Goal: Task Accomplishment & Management: Manage account settings

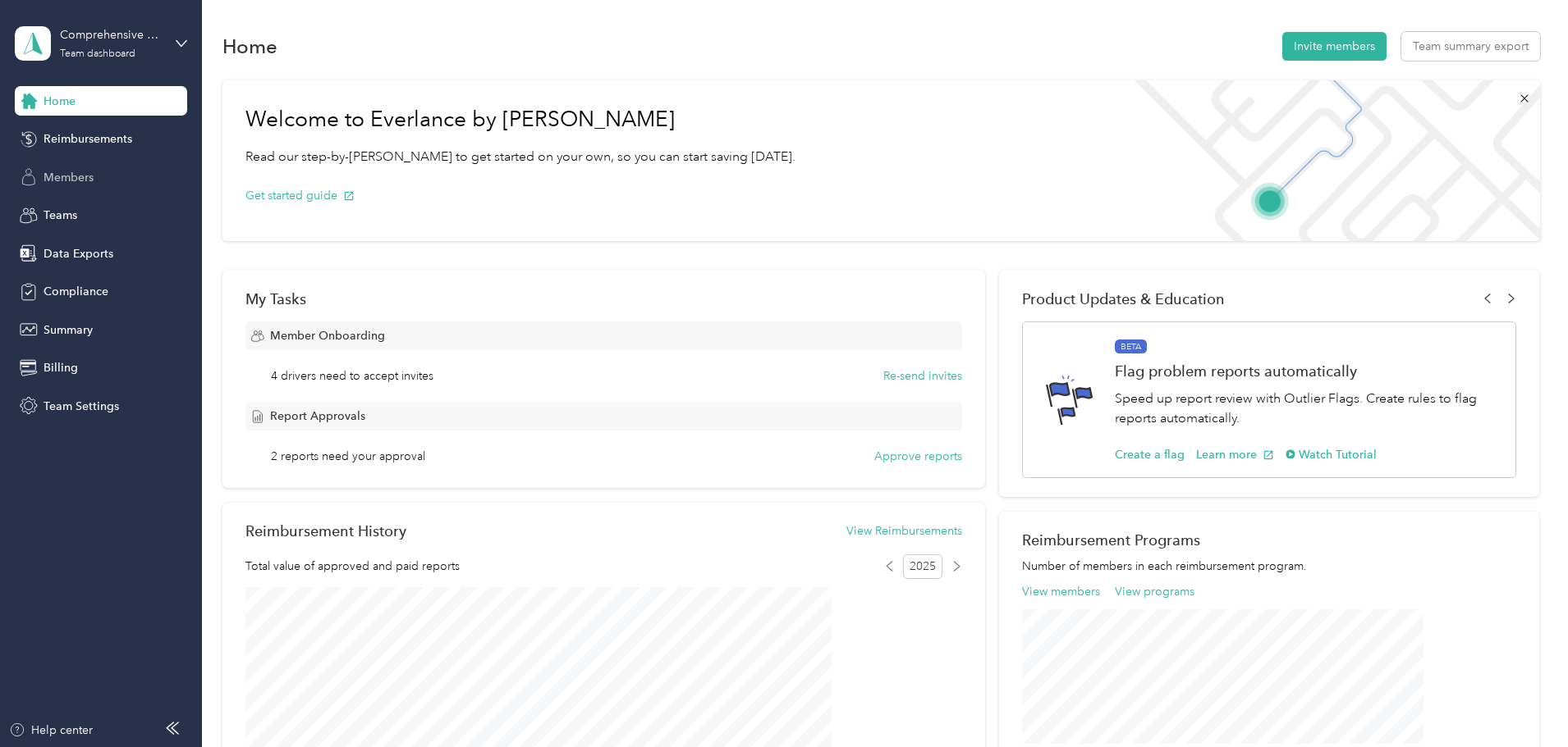
click at [74, 188] on div "Members" at bounding box center [100, 177] width 172 height 30
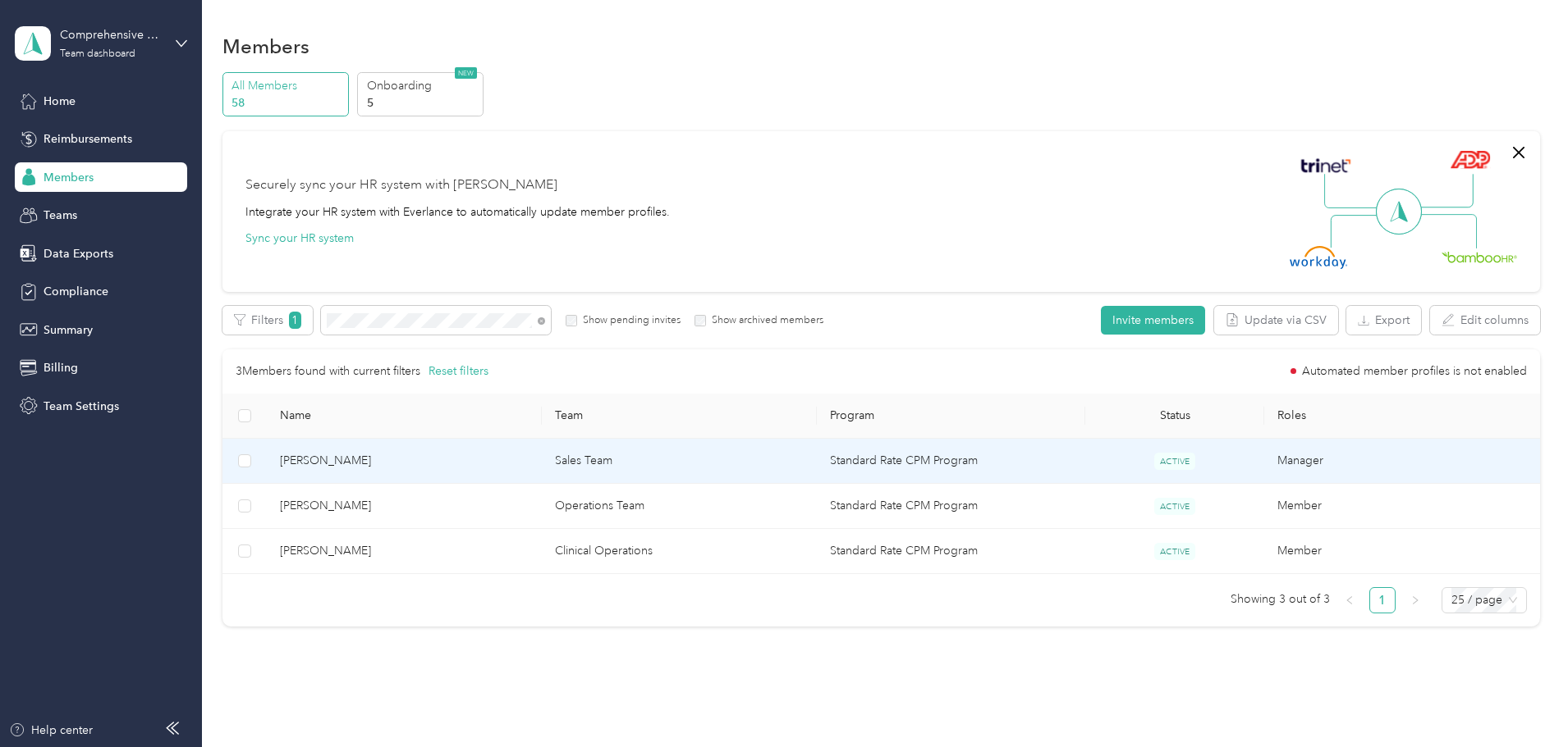
click at [418, 455] on span "[PERSON_NAME]" at bounding box center [404, 461] width 249 height 18
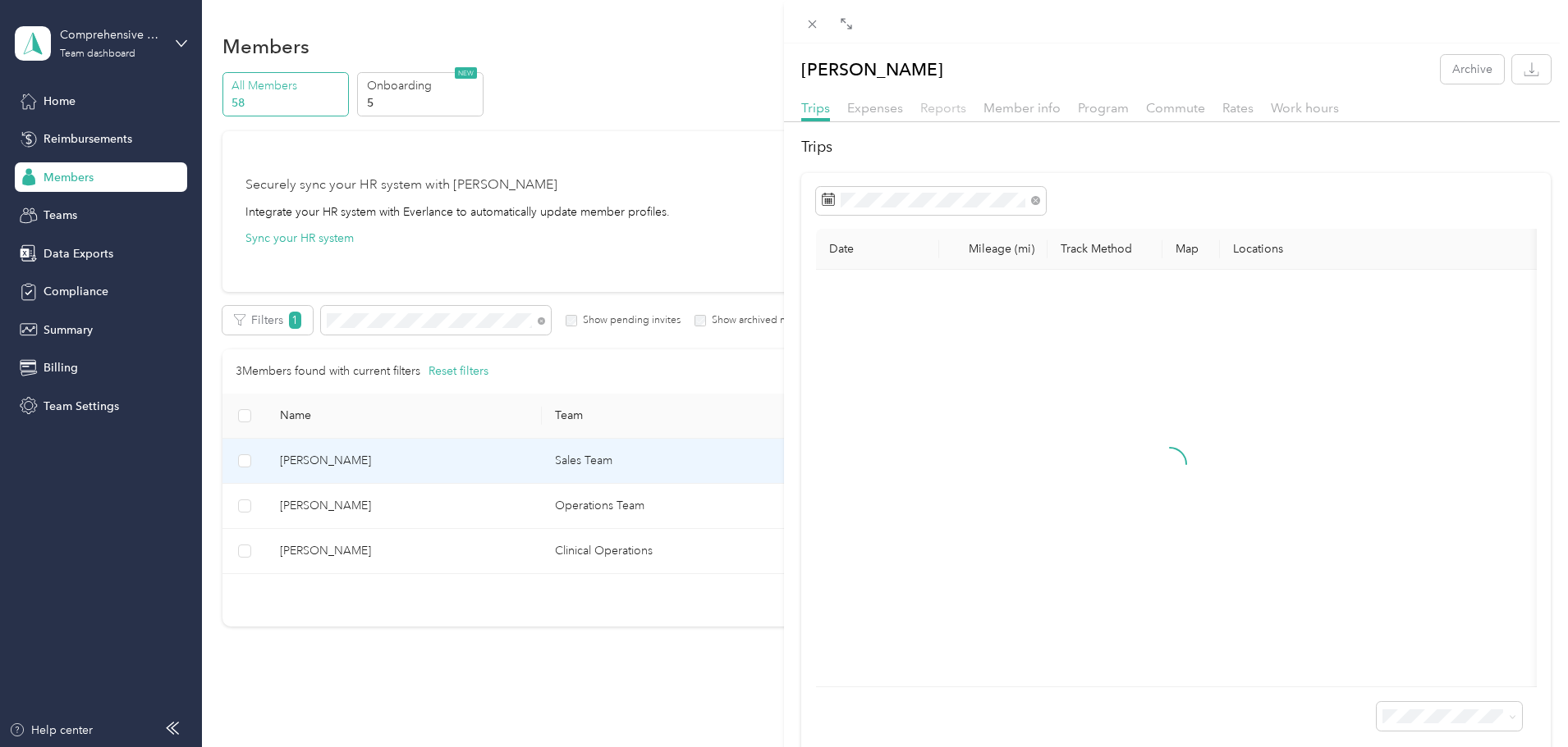
click at [939, 103] on span "Reports" at bounding box center [943, 108] width 46 height 16
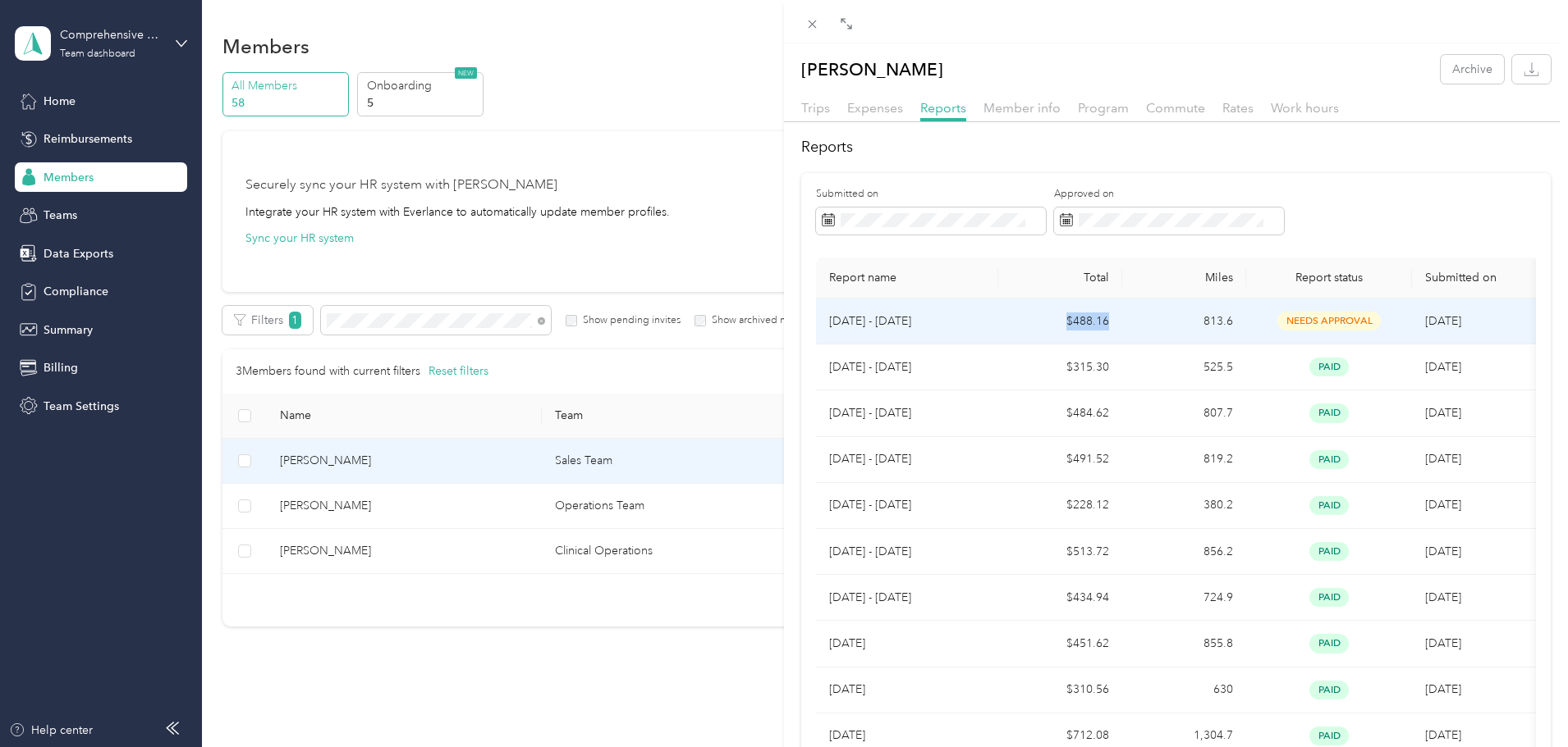
drag, startPoint x: 1049, startPoint y: 319, endPoint x: 1118, endPoint y: 319, distance: 69.0
click at [1118, 319] on td "$488.16" at bounding box center [1060, 321] width 124 height 46
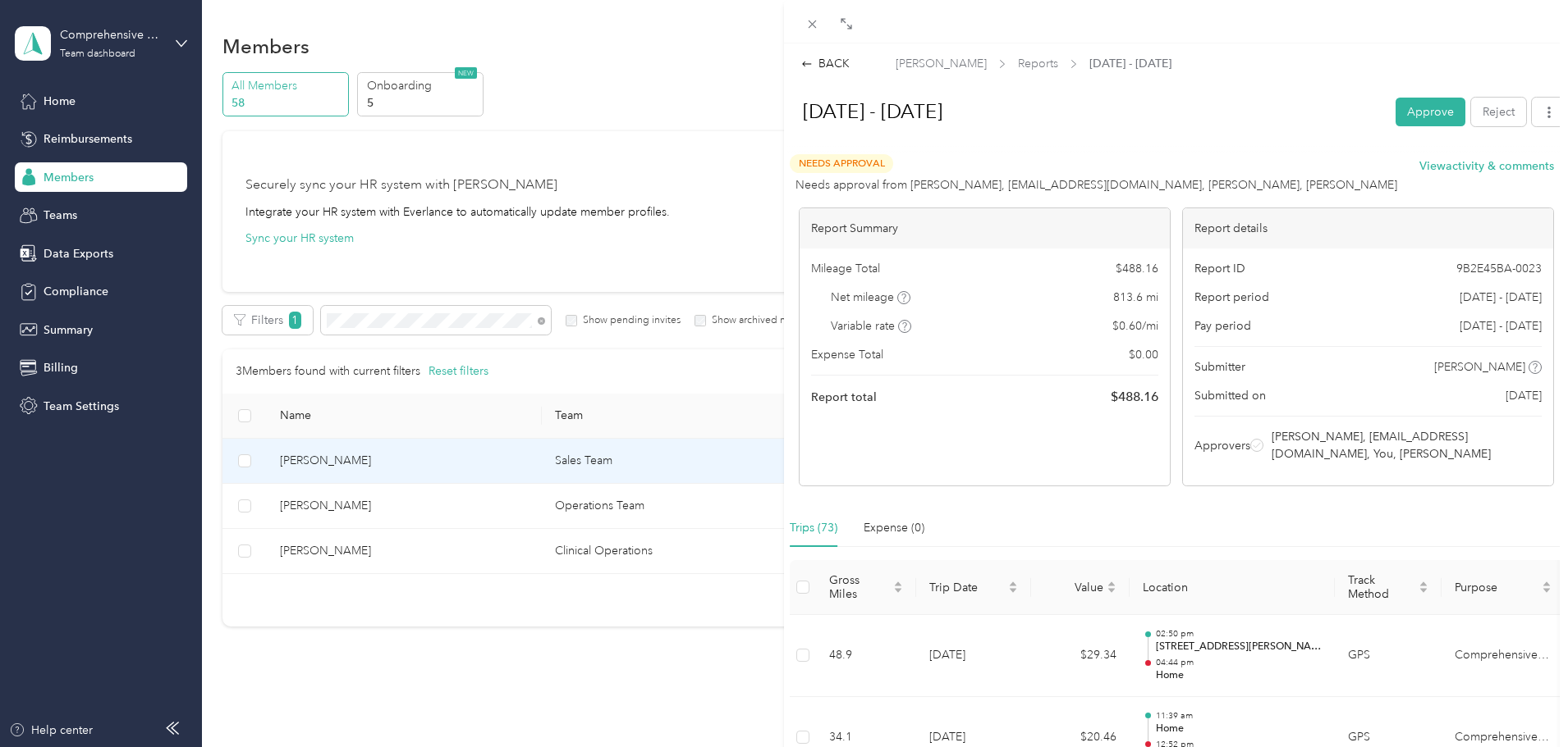
click at [65, 177] on div "BACK [PERSON_NAME] Reports [DATE] - [DATE] [DATE] - [DATE] Approve Reject Needs…" at bounding box center [784, 374] width 1568 height 747
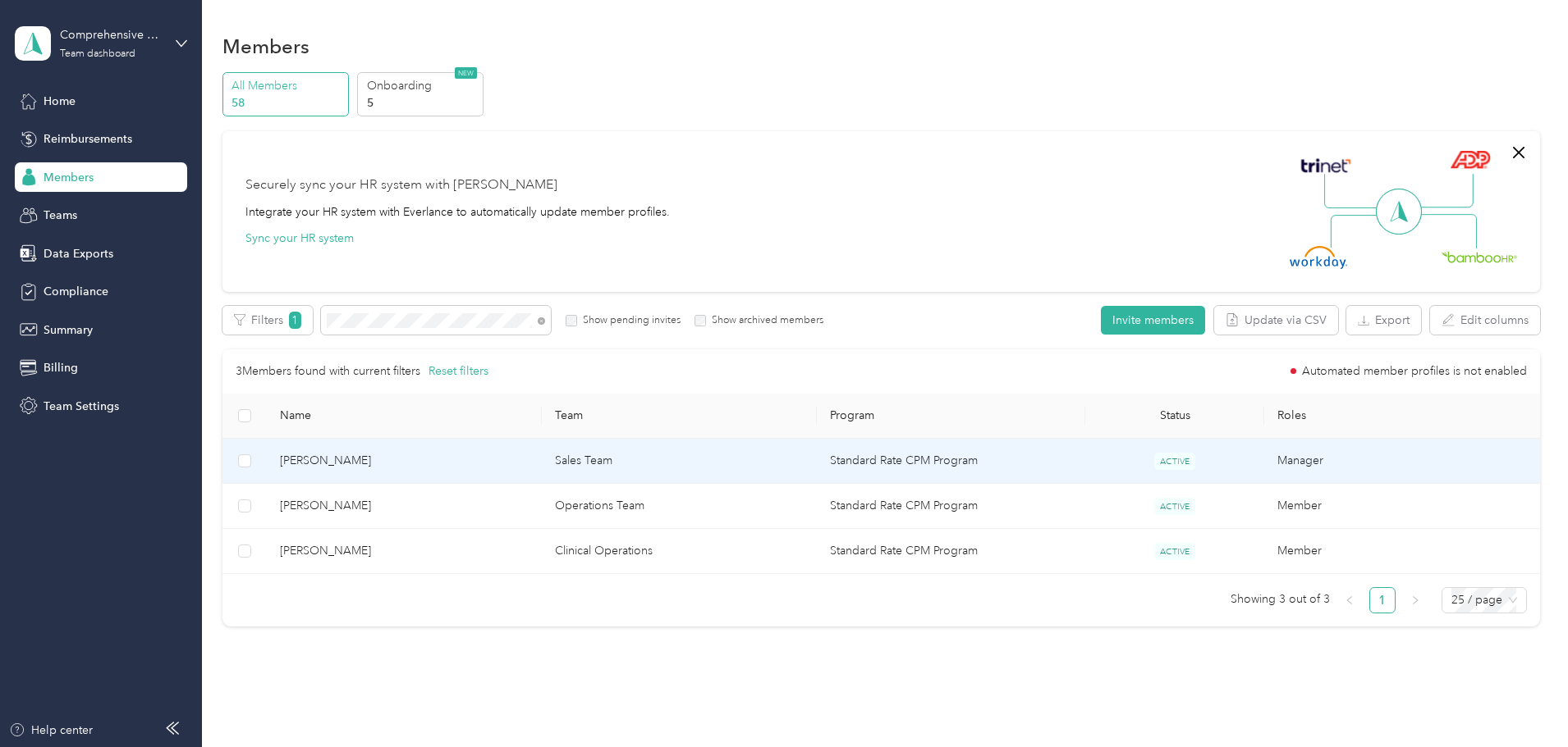
click at [414, 461] on span "[PERSON_NAME]" at bounding box center [404, 461] width 249 height 18
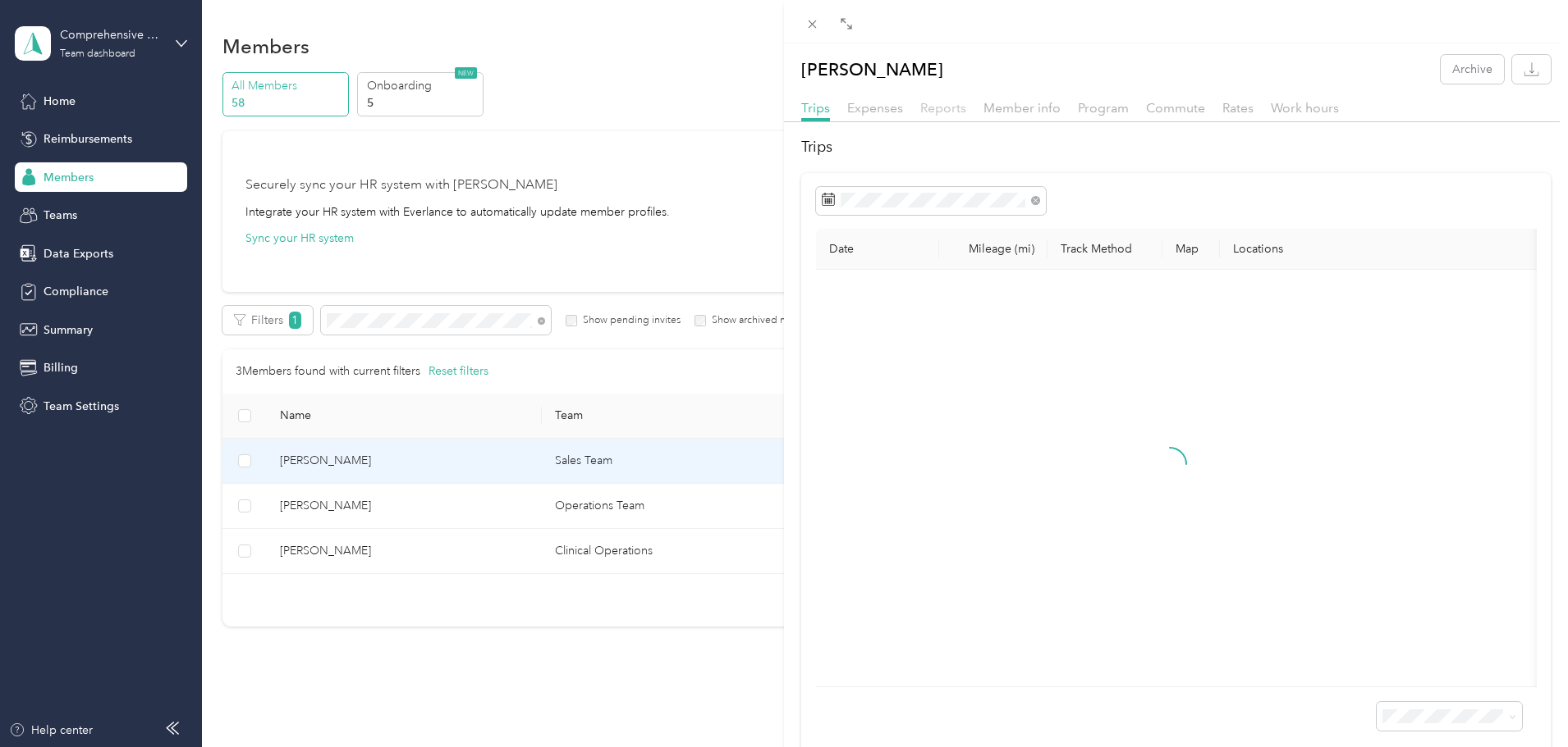
click at [947, 106] on span "Reports" at bounding box center [943, 108] width 46 height 16
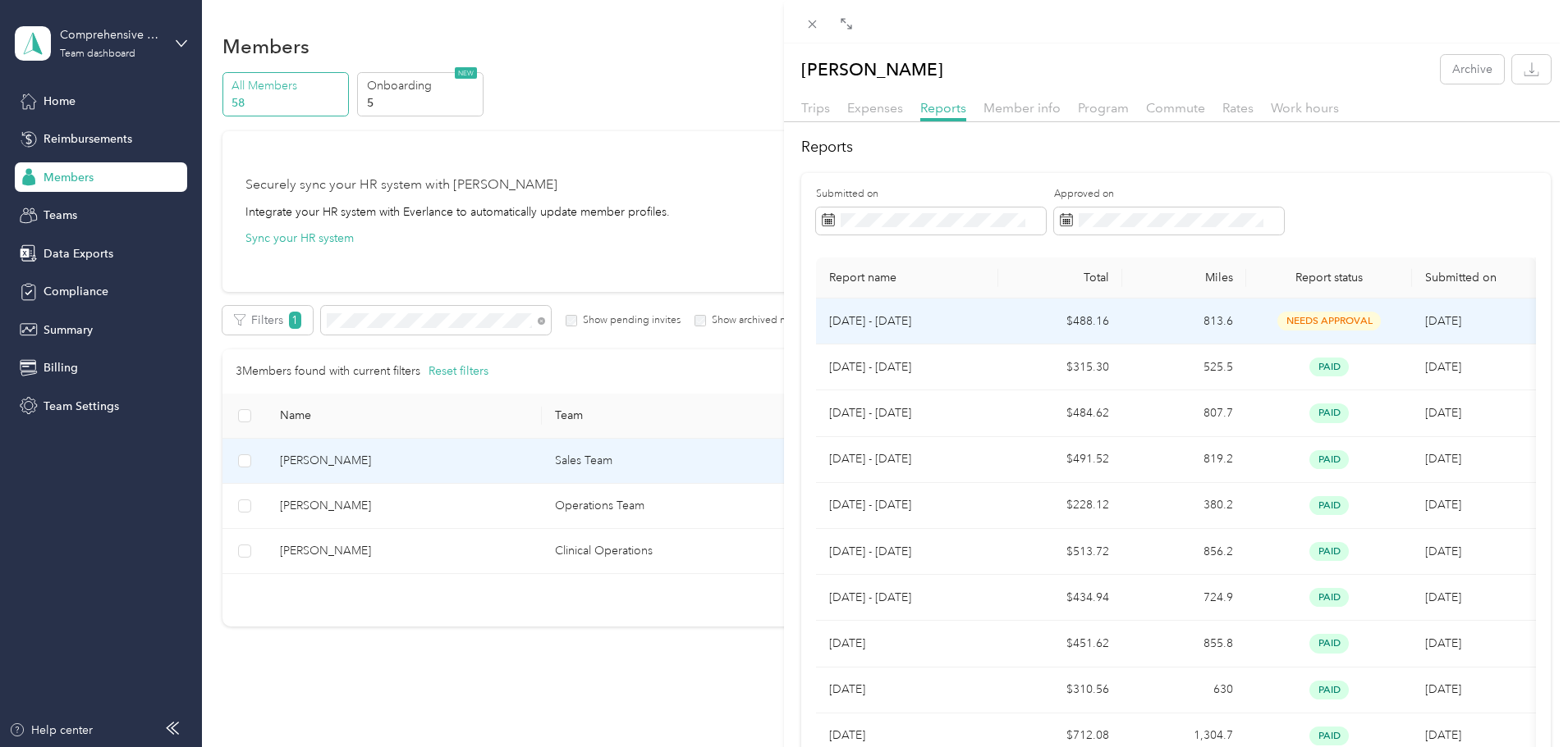
click at [859, 317] on p "[DATE] - [DATE]" at bounding box center [907, 321] width 156 height 18
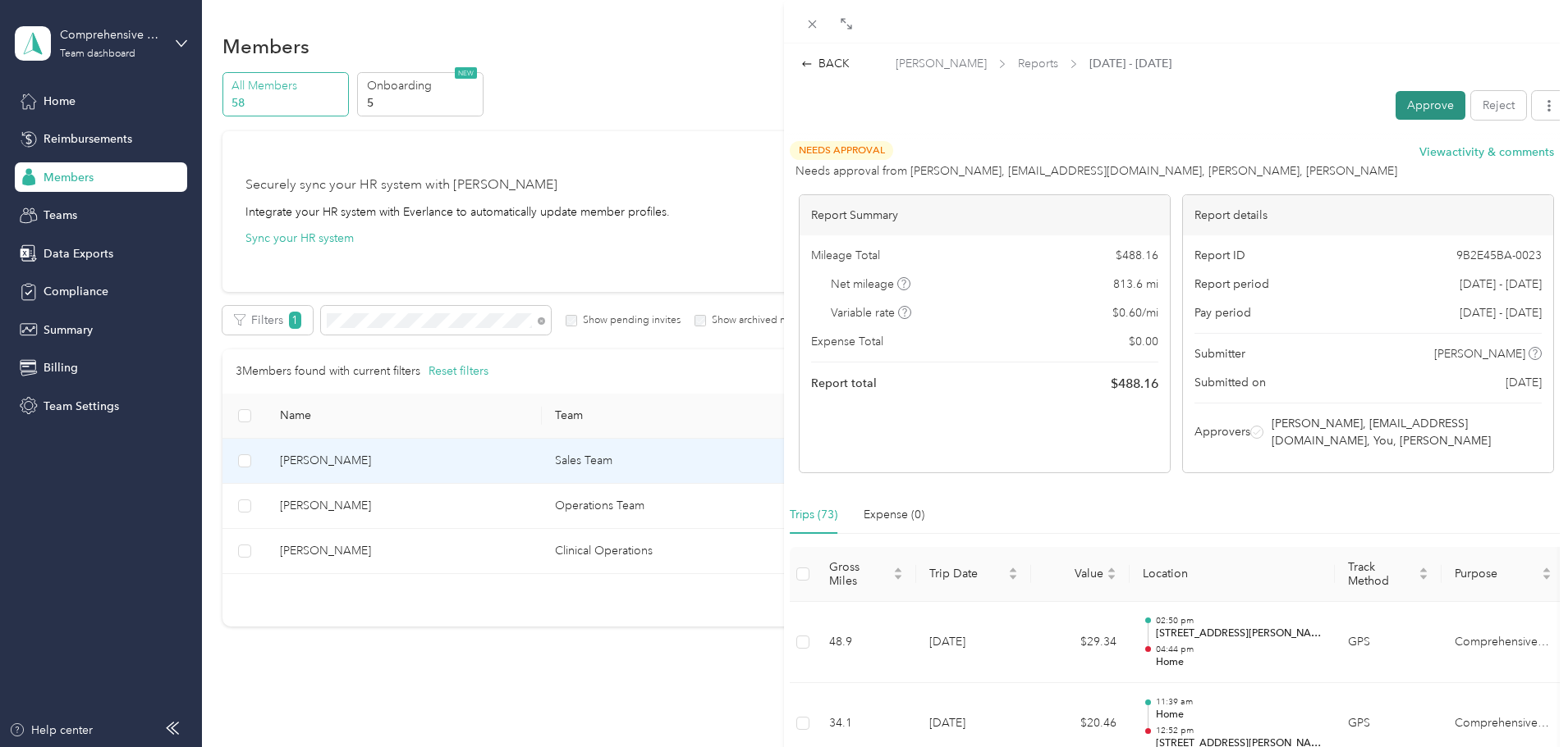
click at [1421, 106] on button "Approve" at bounding box center [1430, 105] width 70 height 29
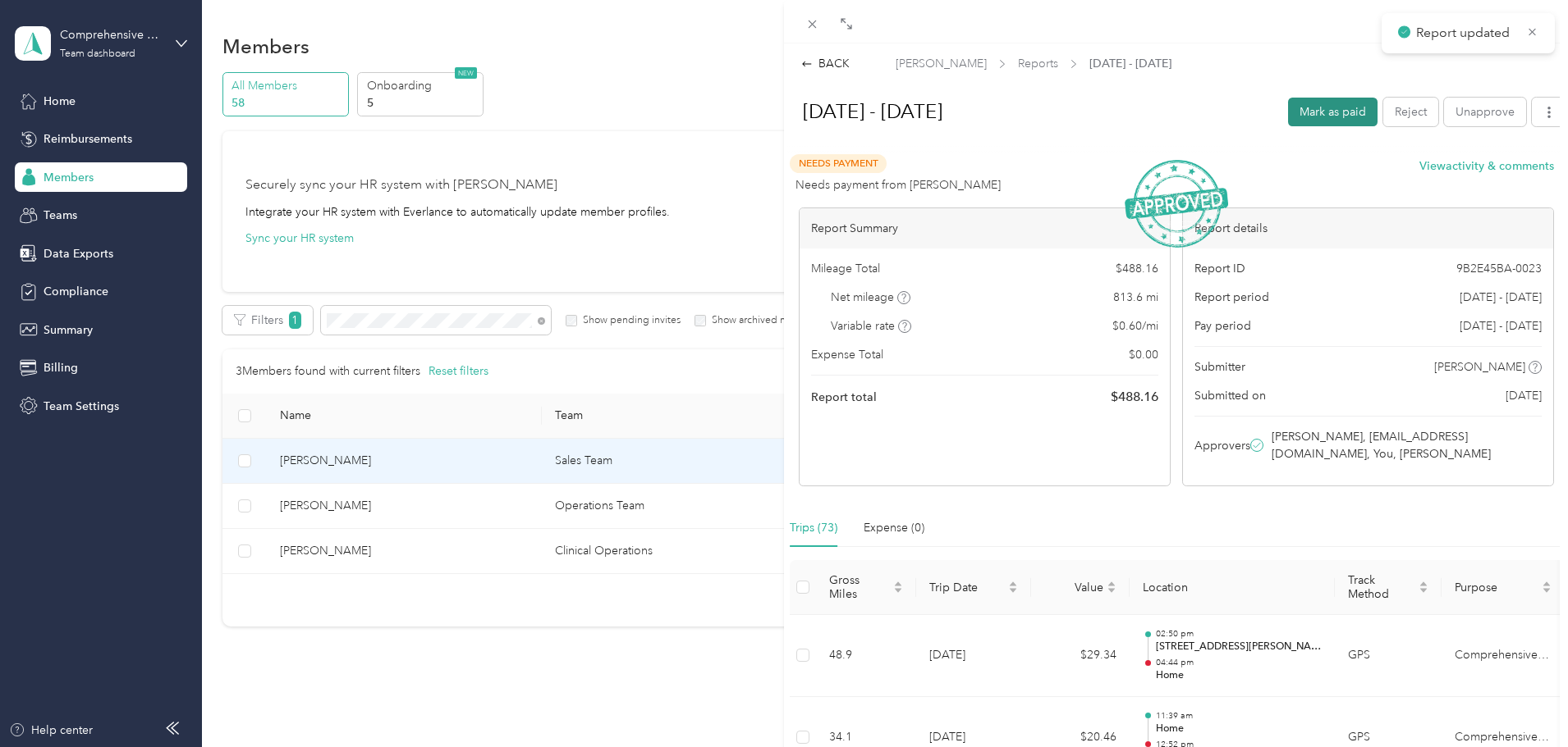
click at [1335, 106] on button "Mark as paid" at bounding box center [1332, 112] width 89 height 29
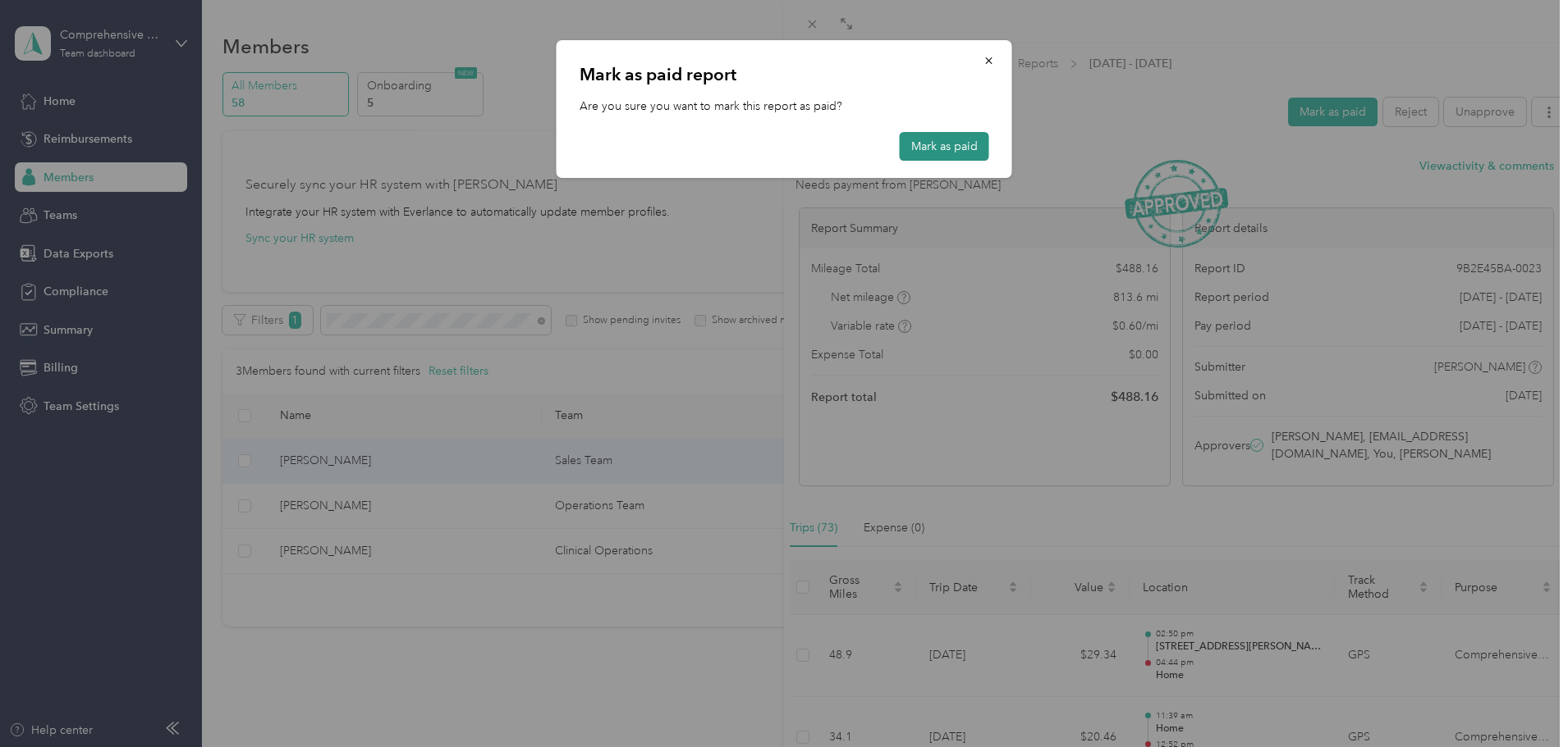
click at [959, 149] on button "Mark as paid" at bounding box center [944, 146] width 89 height 29
